Goal: Task Accomplishment & Management: Complete application form

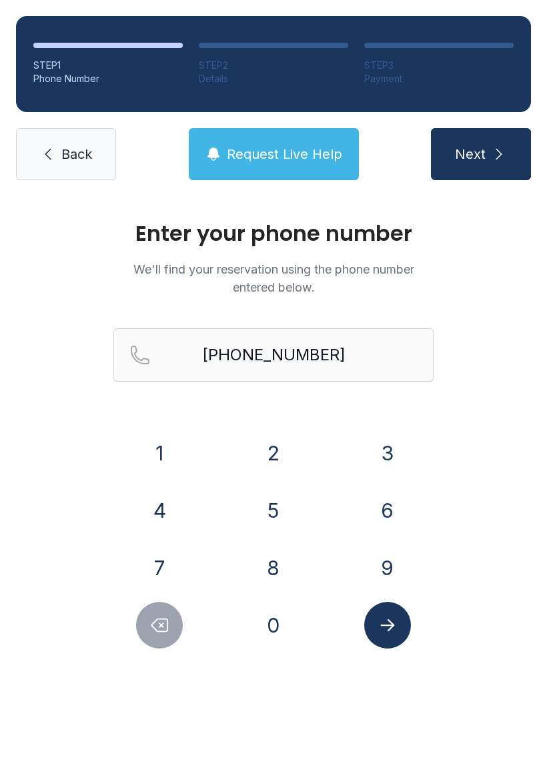
click at [309, 349] on input "[PHONE_NUMBER]" at bounding box center [273, 354] width 320 height 53
type input "("
click at [282, 144] on button "Request Live Help" at bounding box center [274, 154] width 170 height 52
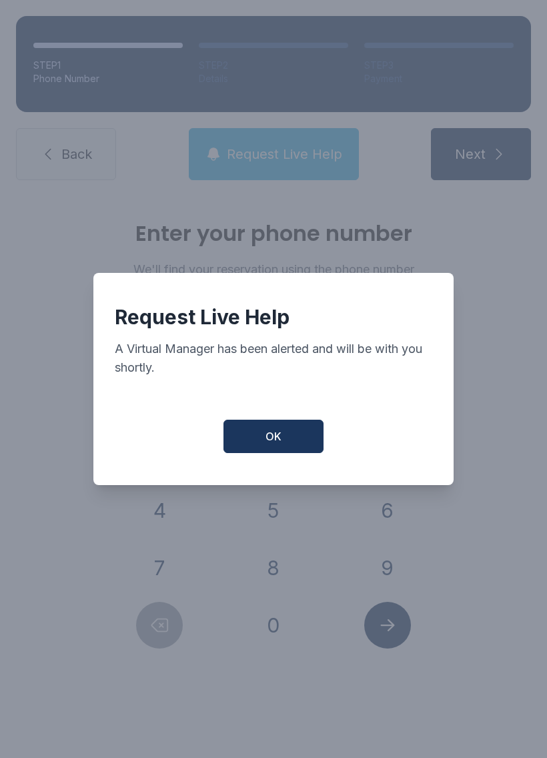
click at [289, 447] on button "OK" at bounding box center [273, 435] width 100 height 33
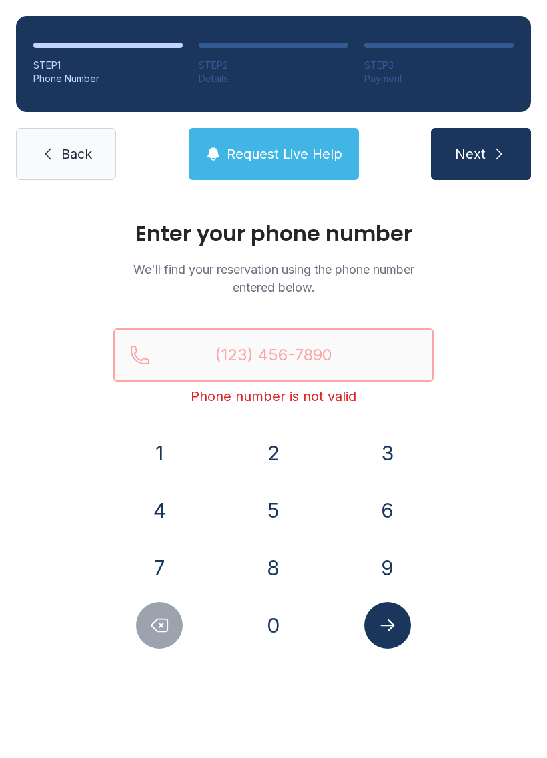
click at [287, 343] on input "Reservation phone number" at bounding box center [273, 354] width 320 height 53
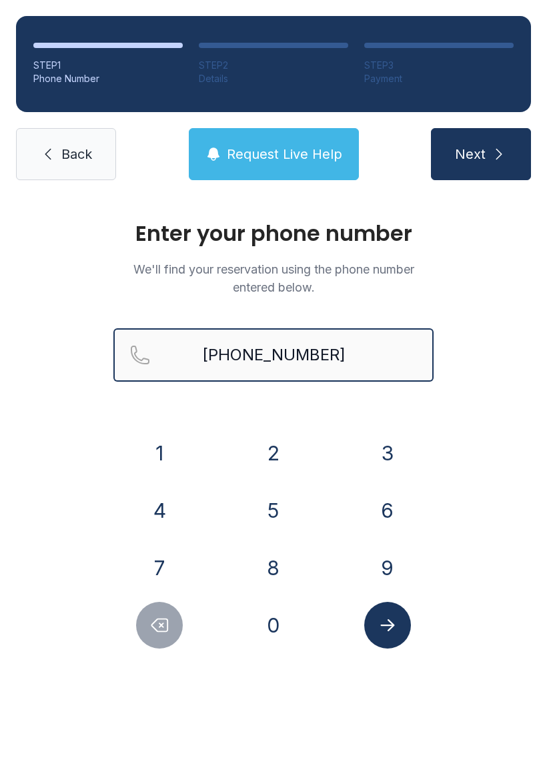
type input "[PHONE_NUMBER]"
click at [480, 154] on button "Next" at bounding box center [481, 154] width 100 height 52
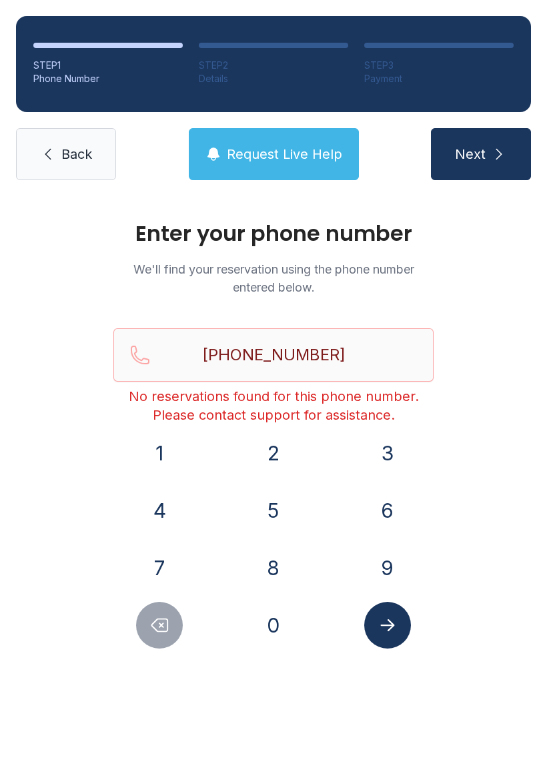
click at [265, 152] on span "Request Live Help" at bounding box center [284, 154] width 115 height 19
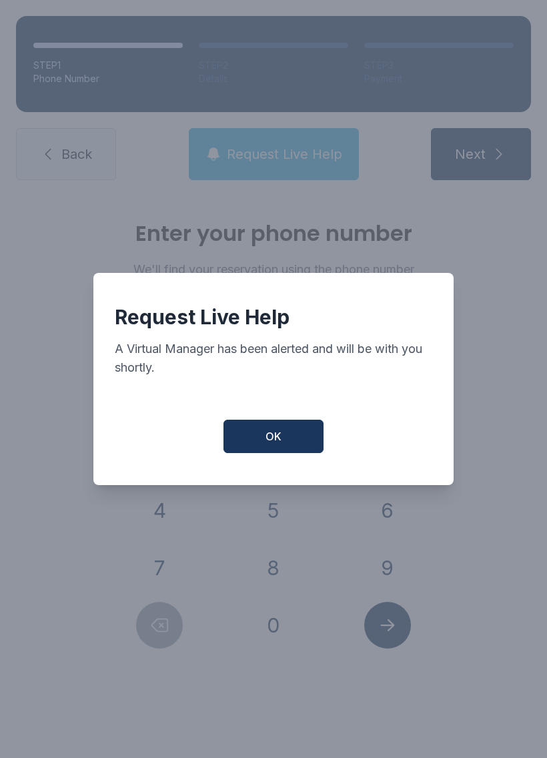
click at [281, 453] on button "OK" at bounding box center [273, 435] width 100 height 33
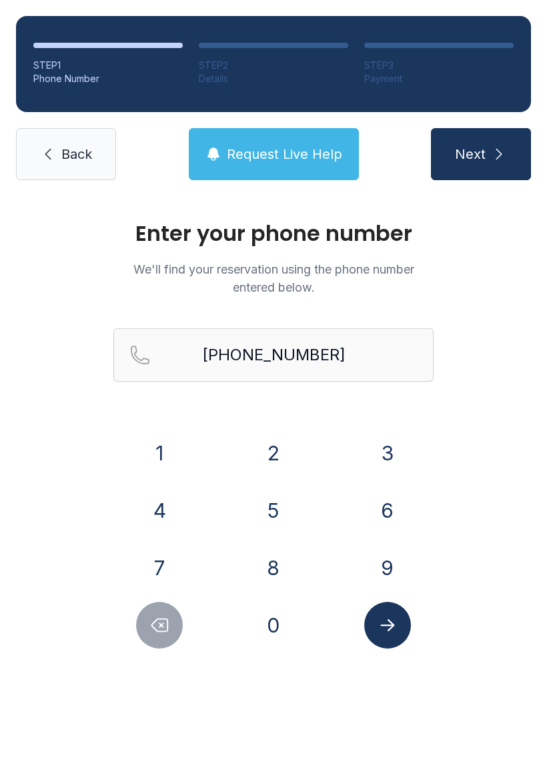
click at [269, 137] on button "Request Live Help" at bounding box center [274, 154] width 170 height 52
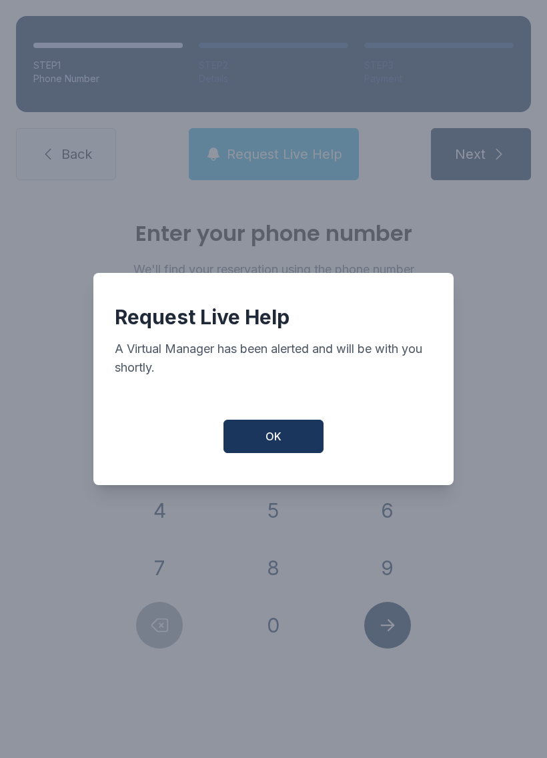
click at [287, 441] on button "OK" at bounding box center [273, 435] width 100 height 33
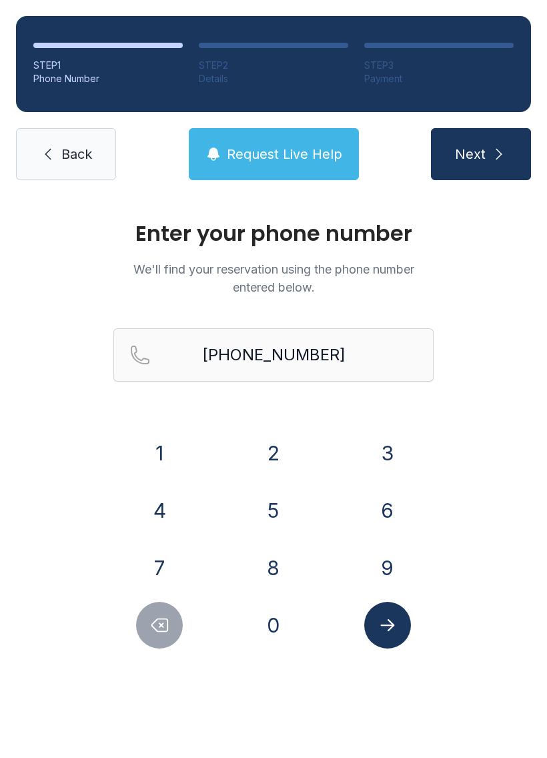
click at [294, 151] on span "Request Live Help" at bounding box center [284, 154] width 115 height 19
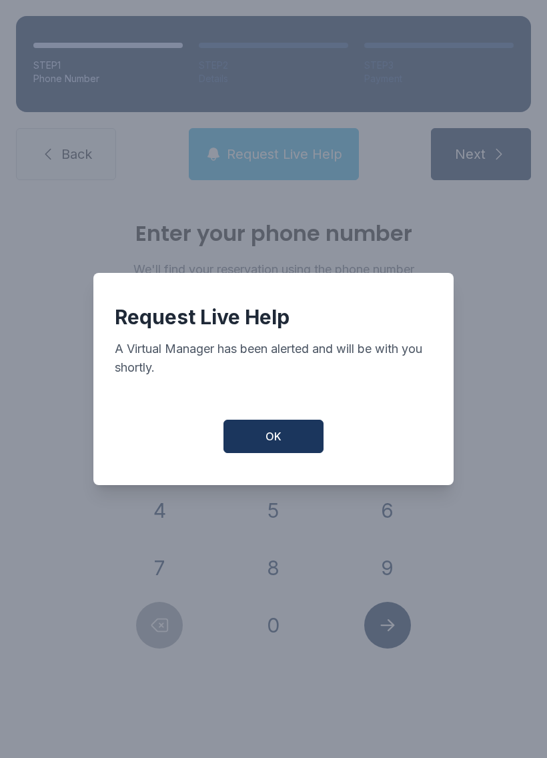
click at [289, 450] on button "OK" at bounding box center [273, 435] width 100 height 33
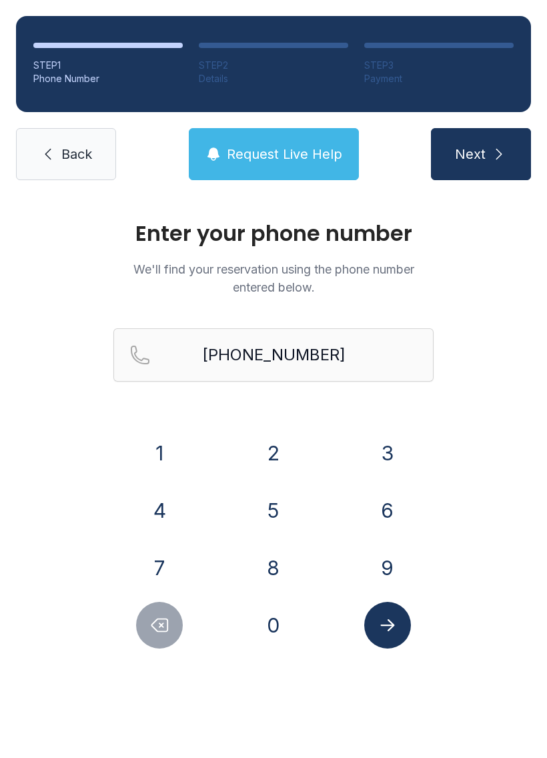
click at [281, 145] on span "Request Live Help" at bounding box center [284, 154] width 115 height 19
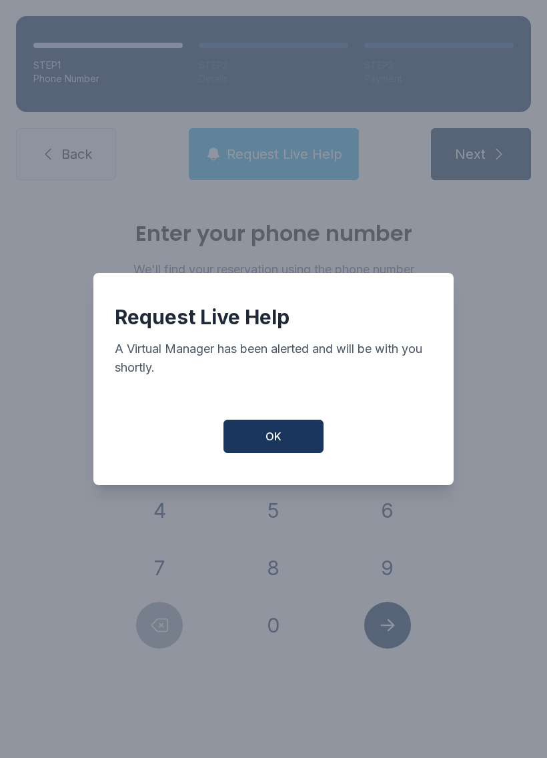
click at [283, 429] on button "OK" at bounding box center [273, 435] width 100 height 33
click at [283, 428] on button "OK" at bounding box center [273, 435] width 100 height 33
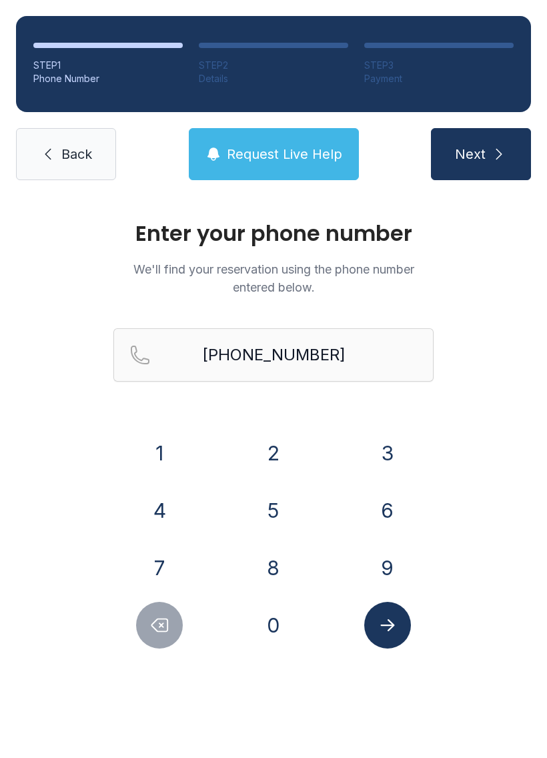
click at [494, 150] on icon "submit" at bounding box center [499, 154] width 16 height 16
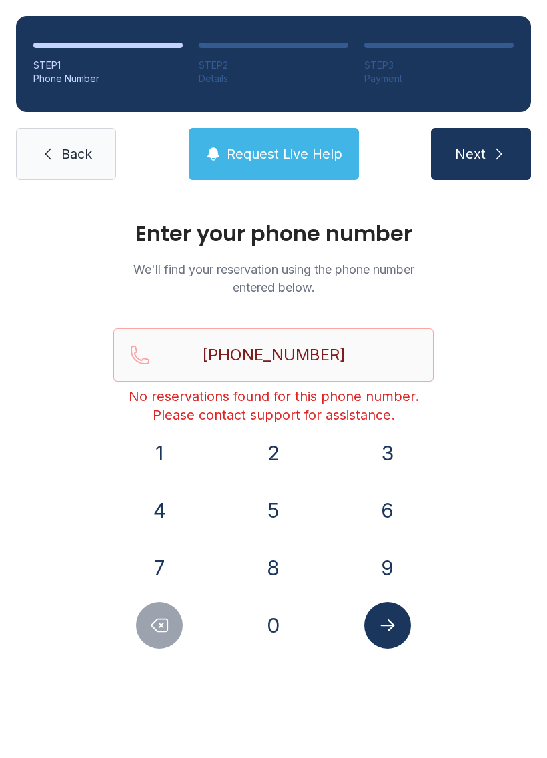
click at [265, 157] on span "Request Live Help" at bounding box center [284, 154] width 115 height 19
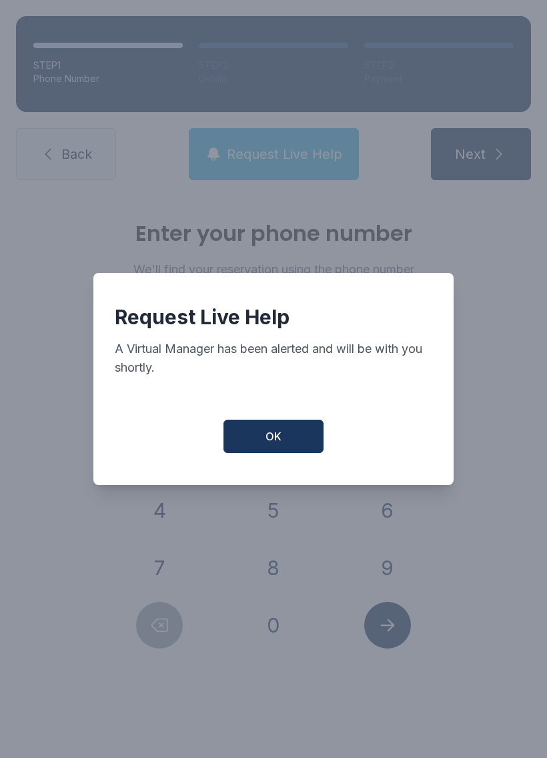
click at [299, 437] on button "OK" at bounding box center [273, 435] width 100 height 33
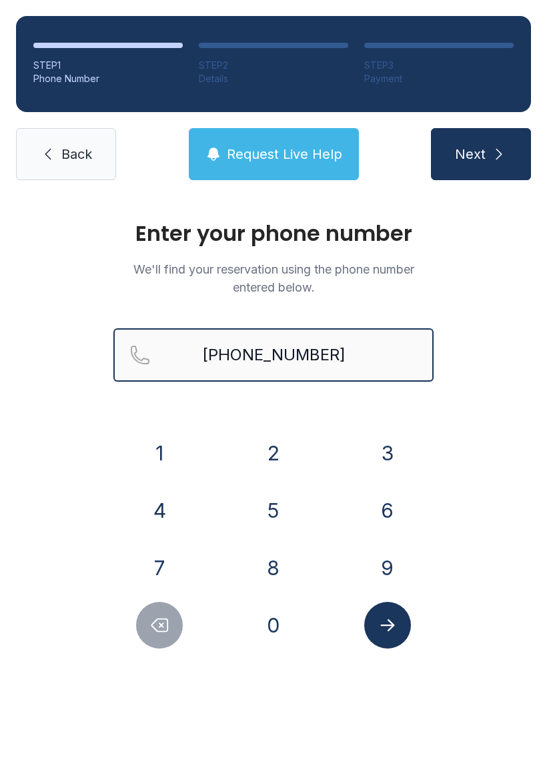
click at [313, 351] on input "[PHONE_NUMBER]" at bounding box center [273, 354] width 320 height 53
click at [287, 152] on span "Request Live Help" at bounding box center [284, 154] width 115 height 19
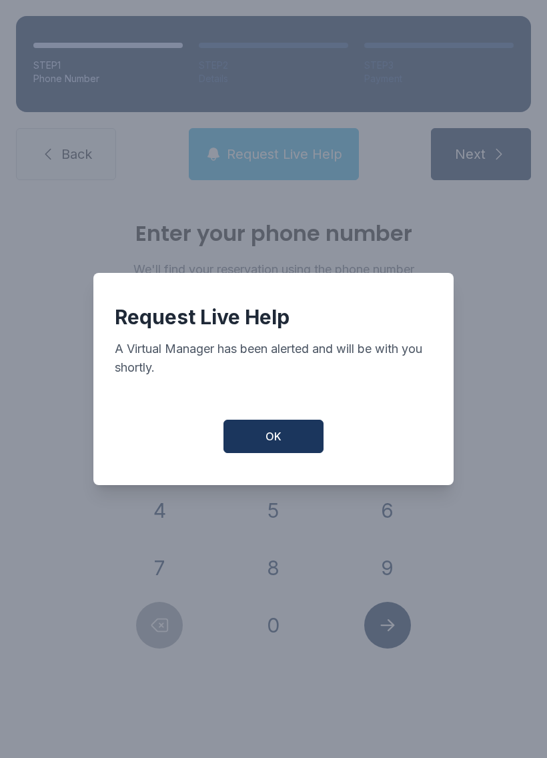
click at [287, 423] on div "Request Live Help A Virtual Manager has been alerted and will be with you short…" at bounding box center [273, 379] width 360 height 212
click at [316, 439] on button "OK" at bounding box center [273, 435] width 100 height 33
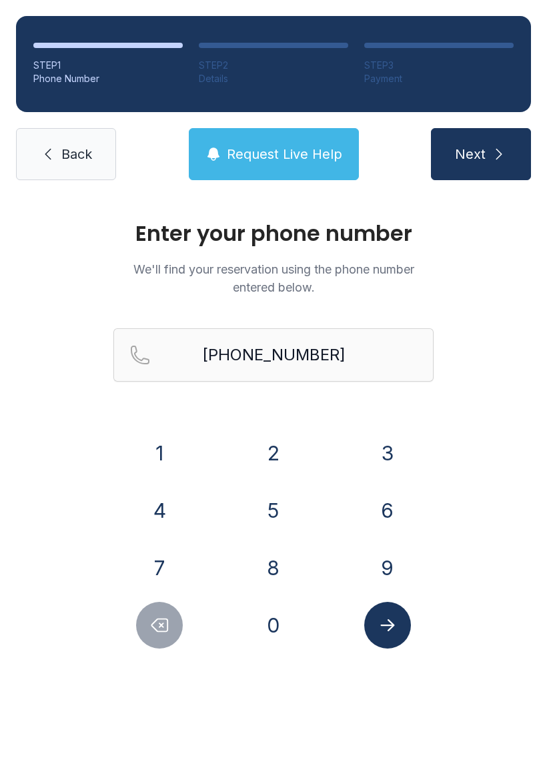
click at [67, 142] on link "Back" at bounding box center [66, 154] width 100 height 52
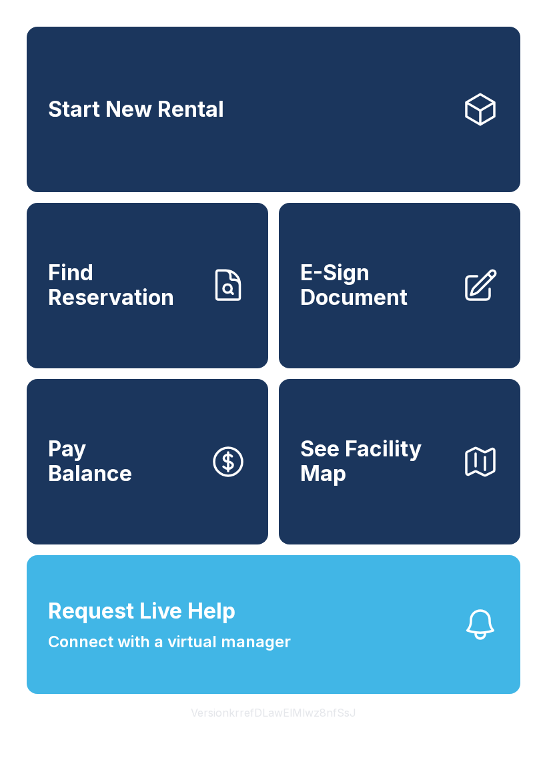
click at [367, 649] on button "Request Live Help Connect with a virtual manager" at bounding box center [273, 624] width 493 height 139
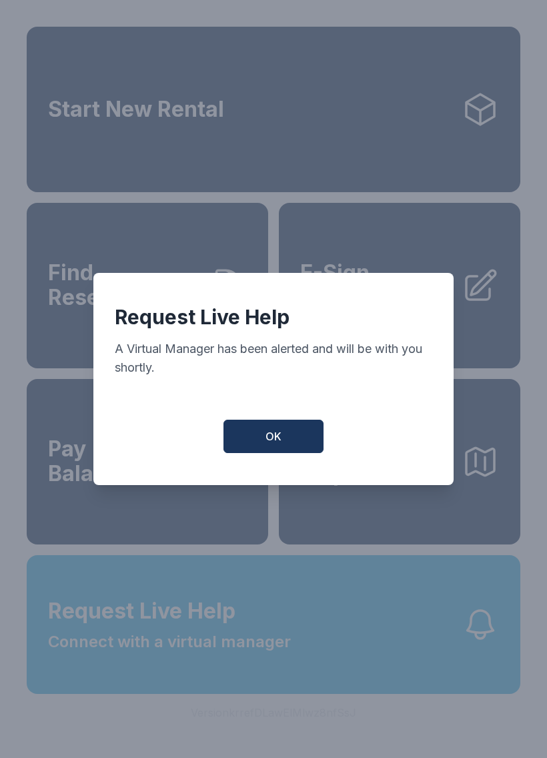
click at [283, 433] on button "OK" at bounding box center [273, 435] width 100 height 33
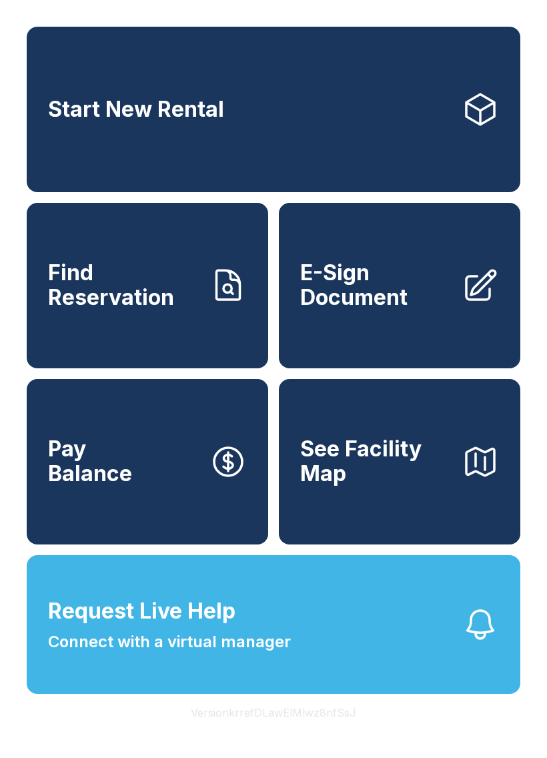
click at [331, 645] on button "Request Live Help Connect with a virtual manager" at bounding box center [273, 624] width 493 height 139
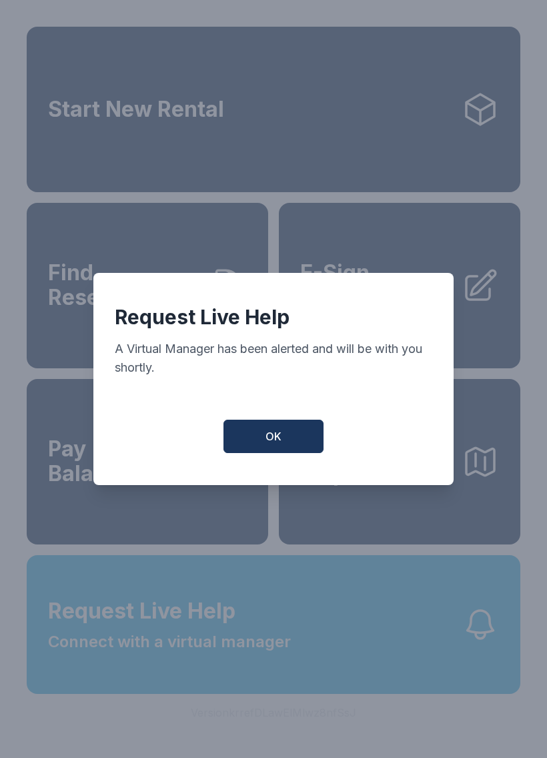
click at [281, 435] on span "OK" at bounding box center [273, 436] width 16 height 16
